Goal: Task Accomplishment & Management: Manage account settings

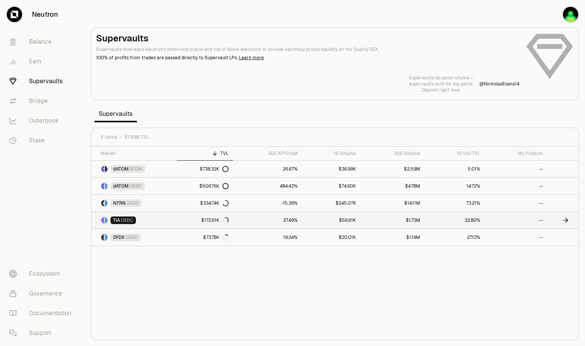
click at [559, 219] on link at bounding box center [563, 220] width 31 height 17
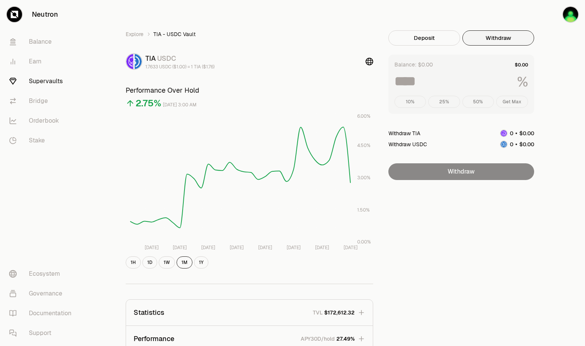
click at [488, 41] on button "Withdraw" at bounding box center [499, 37] width 72 height 15
click at [493, 36] on button "Withdraw" at bounding box center [499, 37] width 72 height 15
click at [45, 80] on link "Supervaults" at bounding box center [42, 81] width 79 height 20
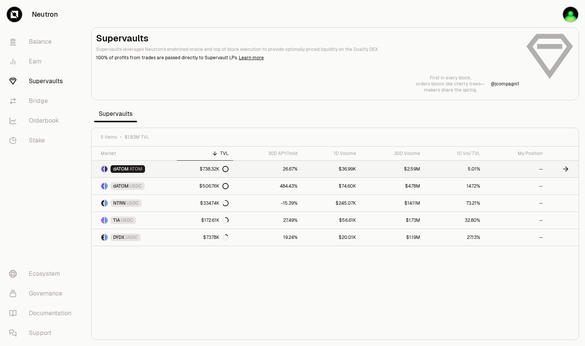
click at [163, 164] on link "dATOM ATOM" at bounding box center [134, 169] width 85 height 17
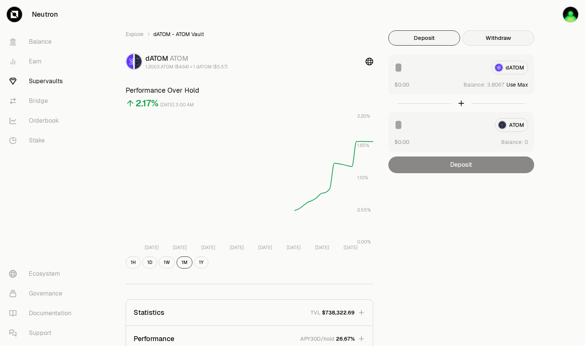
click at [512, 40] on button "Withdraw" at bounding box center [499, 37] width 72 height 15
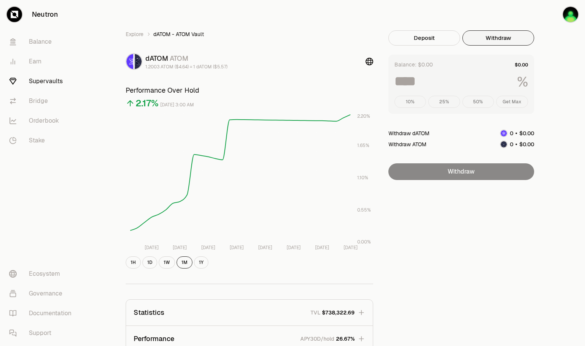
click at [514, 101] on div "10% 25% 50% Get Max" at bounding box center [462, 102] width 134 height 12
click at [486, 105] on div "10% 25% 50% Get Max" at bounding box center [462, 102] width 134 height 12
click at [571, 16] on img "button" at bounding box center [570, 14] width 15 height 15
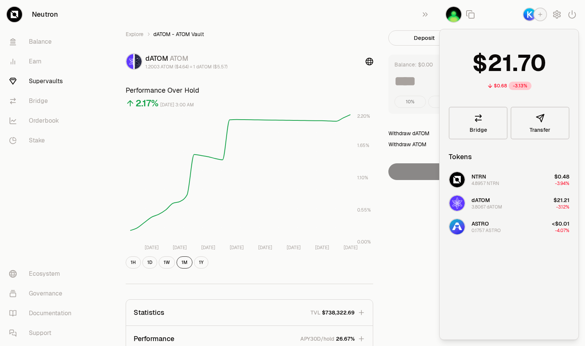
click at [456, 14] on img "button" at bounding box center [453, 14] width 15 height 15
click at [562, 15] on button "button" at bounding box center [557, 15] width 14 height 14
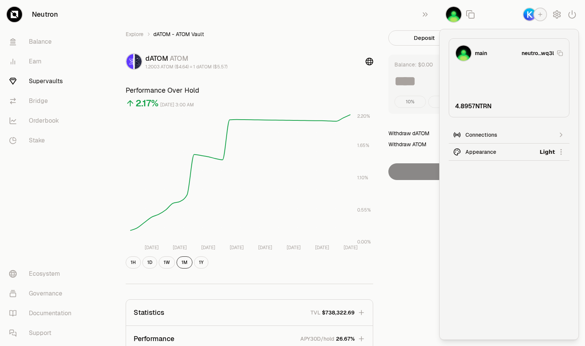
click at [530, 136] on div "Connections" at bounding box center [509, 135] width 87 height 8
